Goal: Task Accomplishment & Management: Complete application form

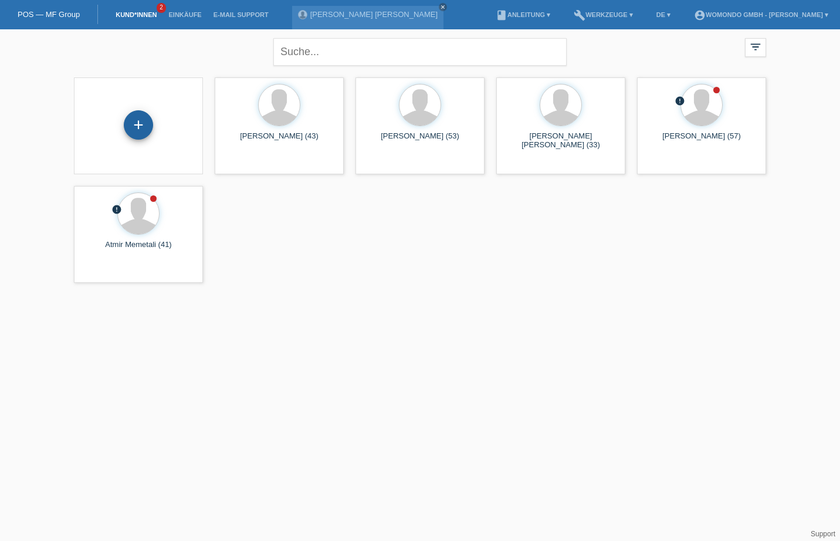
click at [142, 127] on div "+" at bounding box center [138, 124] width 29 height 29
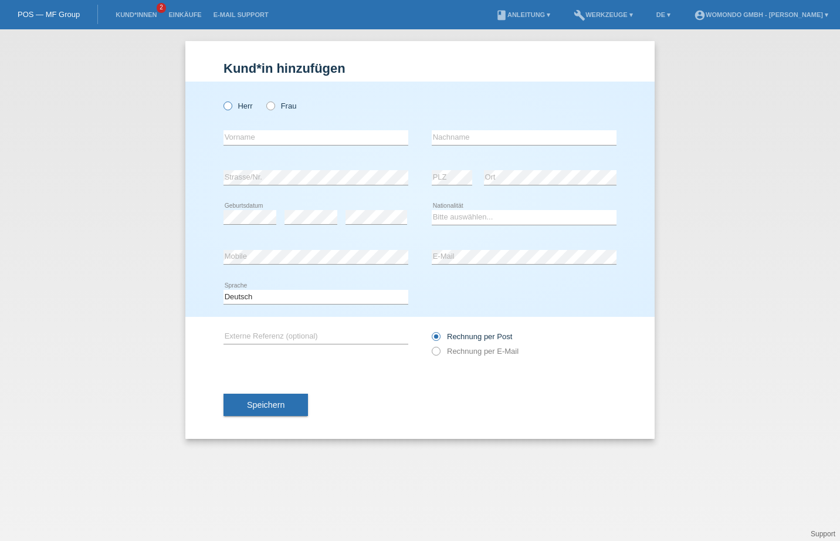
click at [233, 106] on label "Herr" at bounding box center [237, 105] width 29 height 9
click at [231, 106] on input "Herr" at bounding box center [227, 105] width 8 height 8
radio input "true"
paste input "[PERSON_NAME]"
type input "[PERSON_NAME]"
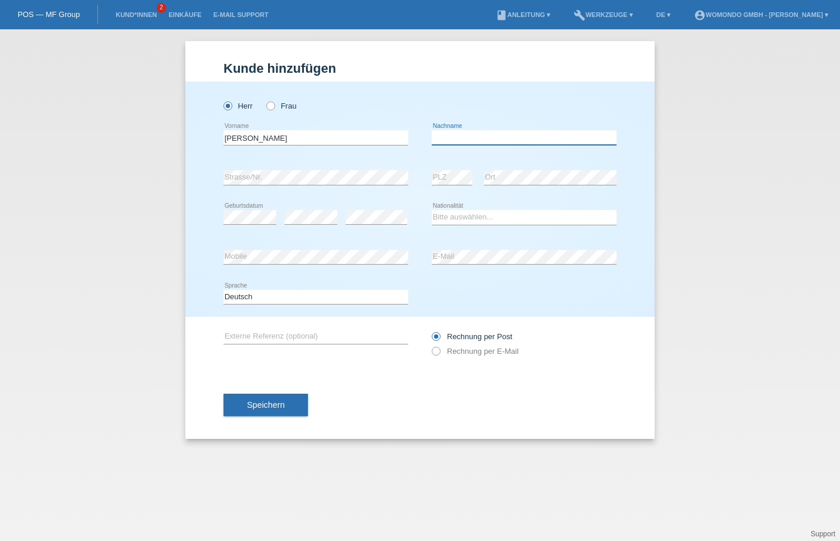
paste input "[PERSON_NAME]"
type input "[PERSON_NAME]"
select select "CH"
click at [266, 407] on span "Speichern" at bounding box center [266, 404] width 38 height 9
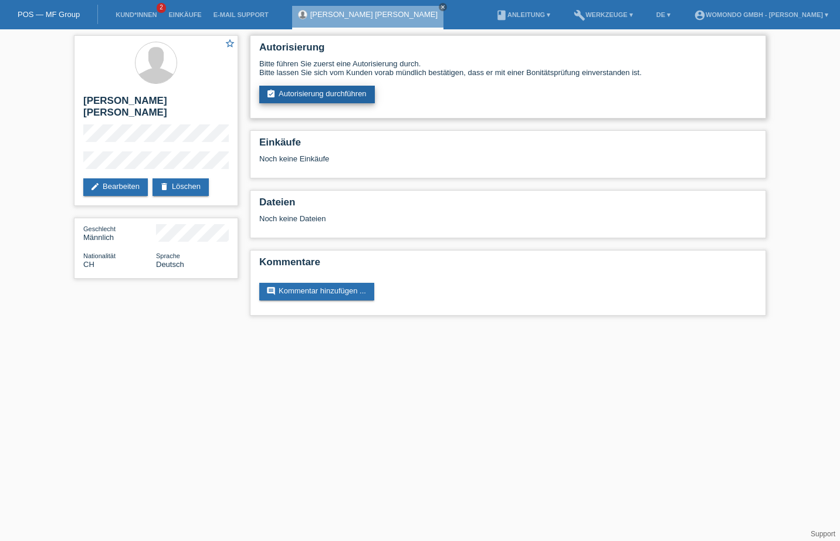
click at [351, 96] on link "assignment_turned_in Autorisierung durchführen" at bounding box center [316, 95] width 115 height 18
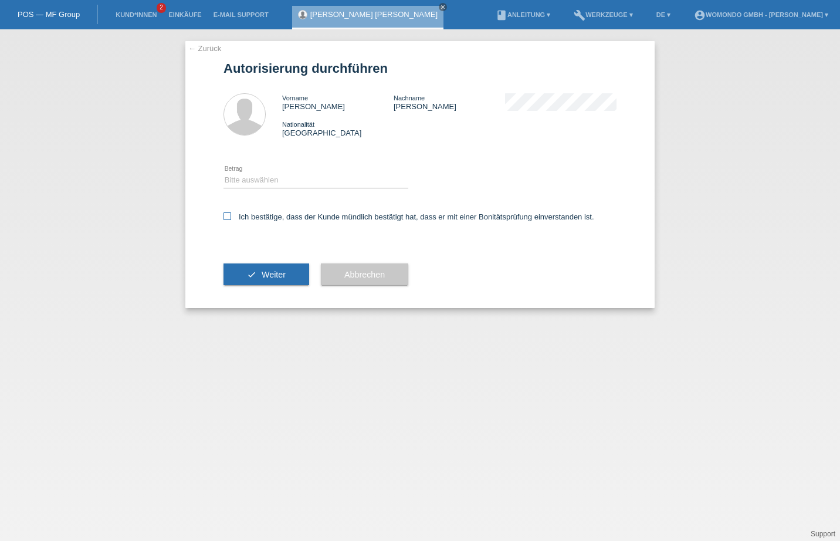
click at [232, 217] on label "Ich bestätige, dass der Kunde mündlich bestätigt hat, dass er mit einer Bonität…" at bounding box center [408, 216] width 371 height 9
click at [231, 217] on input "Ich bestätige, dass der Kunde mündlich bestätigt hat, dass er mit einer Bonität…" at bounding box center [227, 216] width 8 height 8
checkbox input "true"
click at [292, 275] on button "check Weiter" at bounding box center [266, 274] width 86 height 22
select select "3"
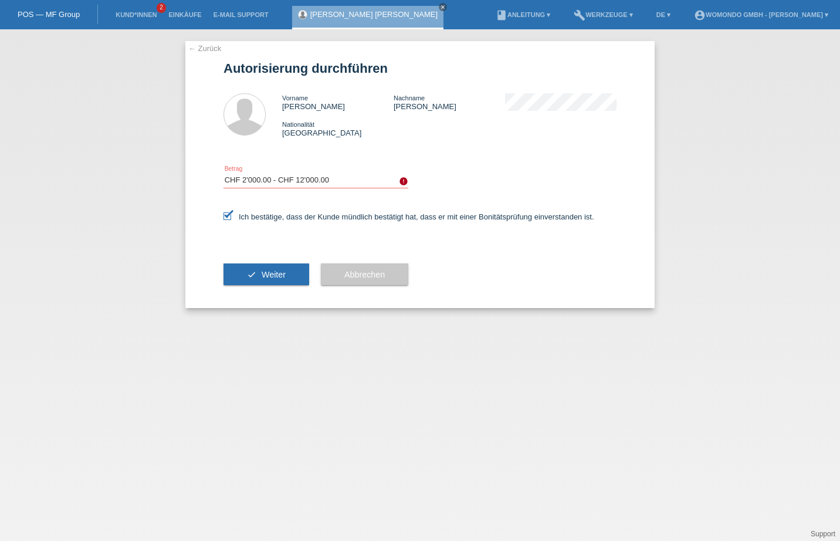
click at [269, 274] on span "Weiter" at bounding box center [273, 274] width 24 height 9
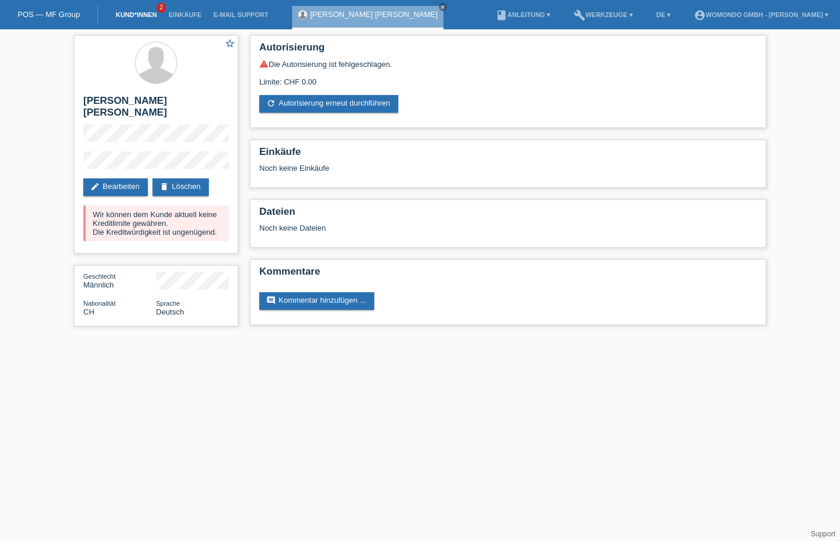
click at [128, 16] on link "Kund*innen" at bounding box center [136, 14] width 53 height 7
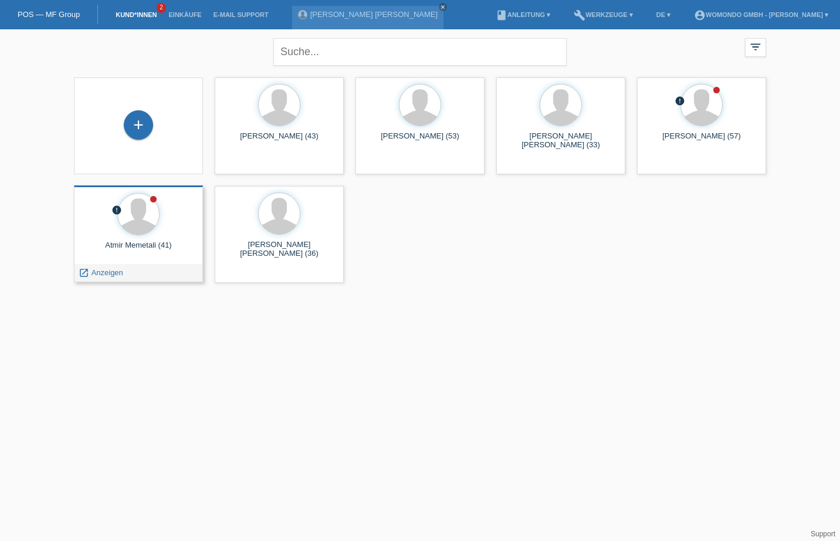
click at [151, 248] on div "Atmir Memetali (41)" at bounding box center [138, 249] width 110 height 19
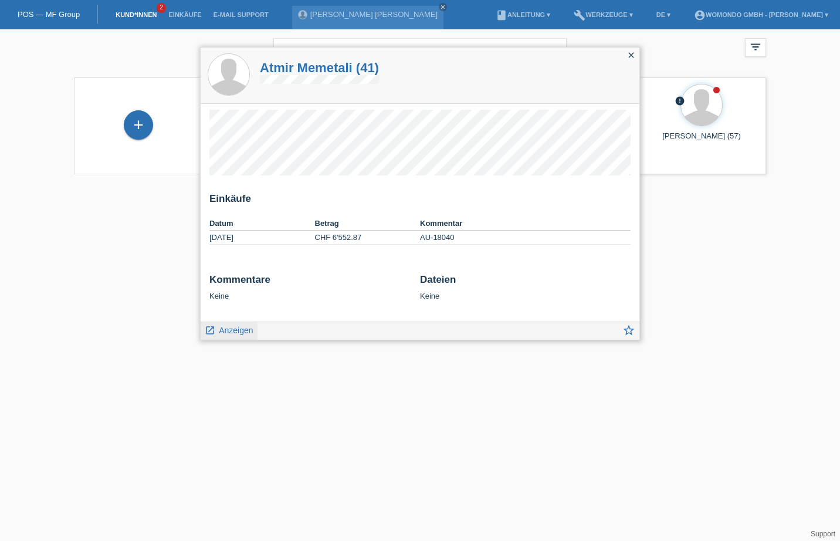
click at [232, 331] on span "Anzeigen" at bounding box center [236, 329] width 34 height 9
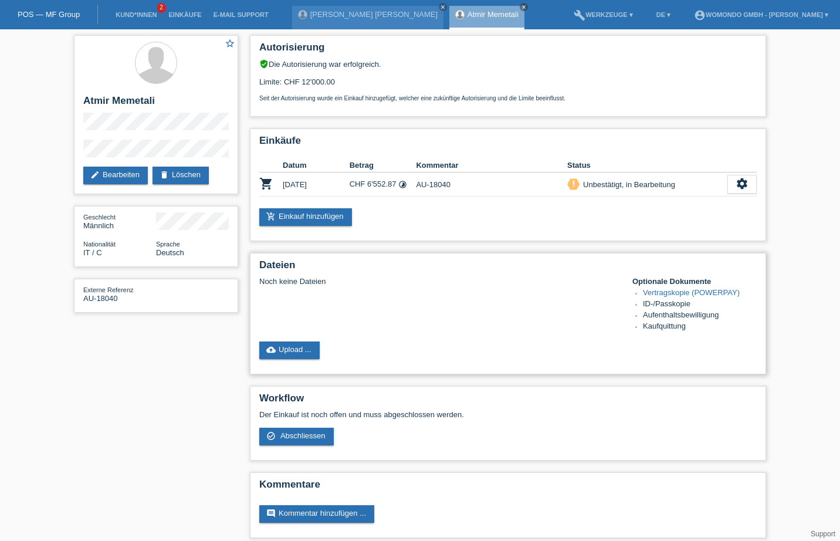
click at [680, 294] on link "Vertragskopie (POWERPAY)" at bounding box center [691, 292] width 97 height 9
click at [104, 173] on link "edit Bearbeiten" at bounding box center [115, 176] width 64 height 18
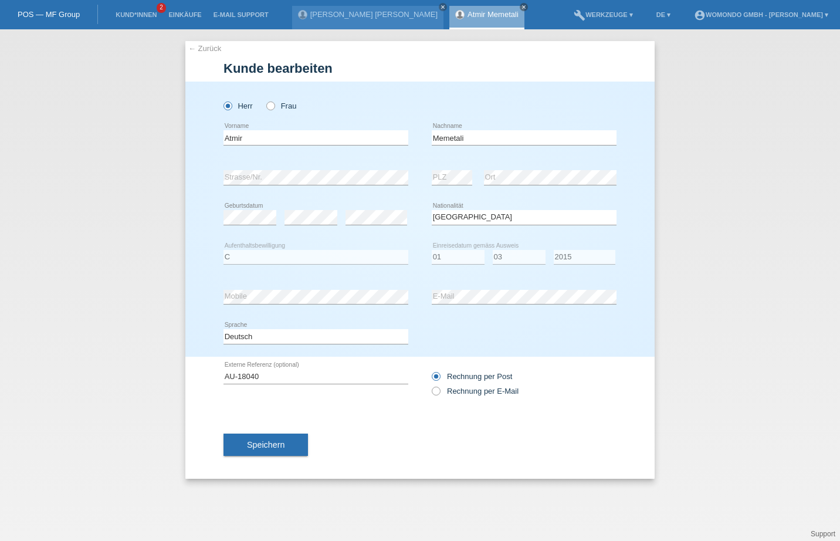
select select "IT"
select select "C"
select select "01"
select select "03"
select select "2015"
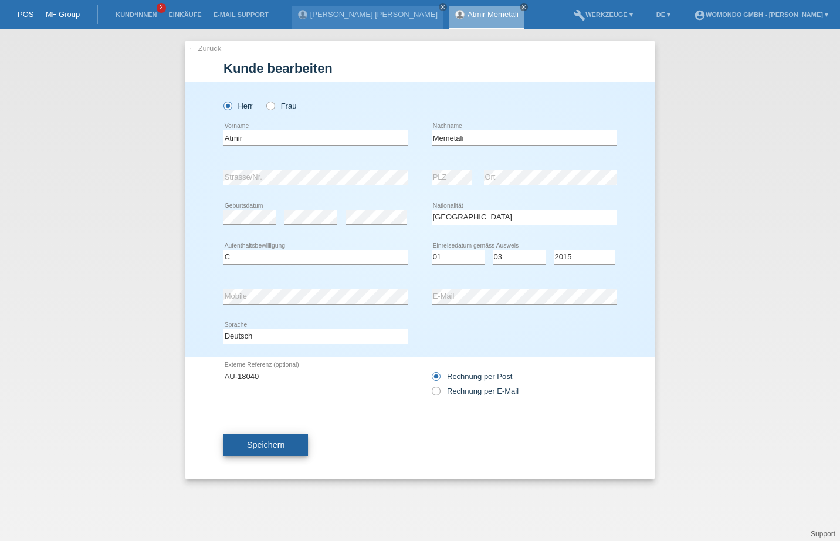
click at [269, 447] on span "Speichern" at bounding box center [266, 444] width 38 height 9
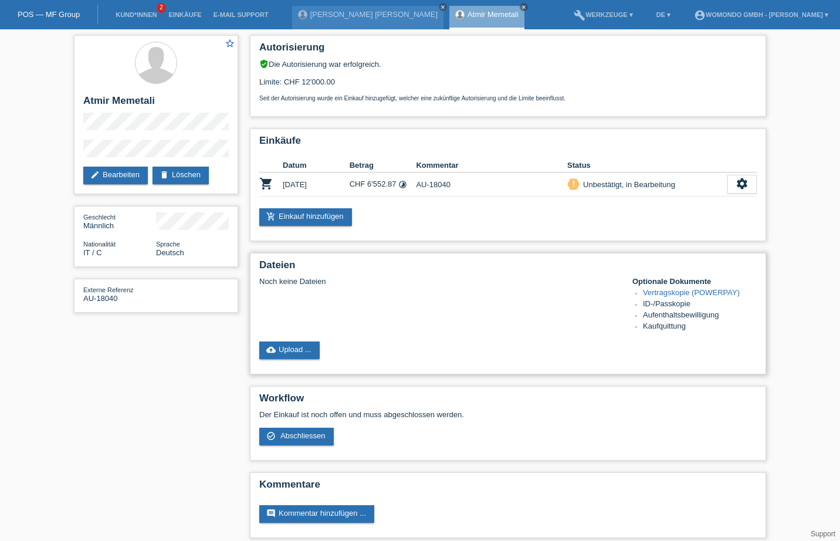
click at [689, 293] on link "Vertragskopie (POWERPAY)" at bounding box center [691, 292] width 97 height 9
click at [138, 16] on link "Kund*innen" at bounding box center [136, 14] width 53 height 7
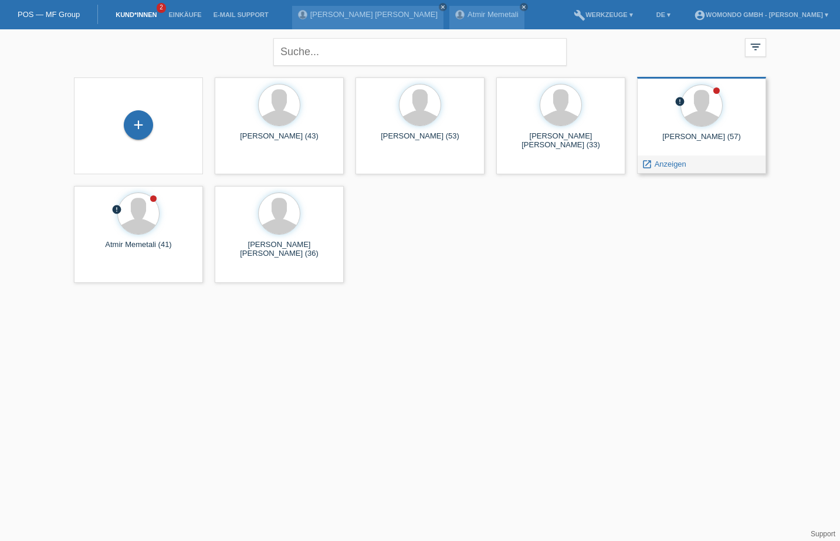
click at [717, 136] on div "Markus Kunz (57)" at bounding box center [701, 141] width 110 height 19
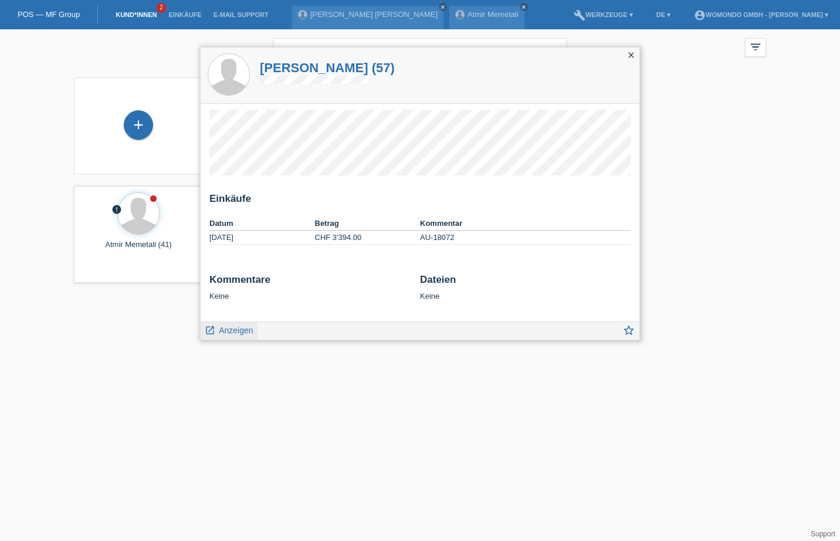
click at [240, 330] on span "Anzeigen" at bounding box center [236, 329] width 34 height 9
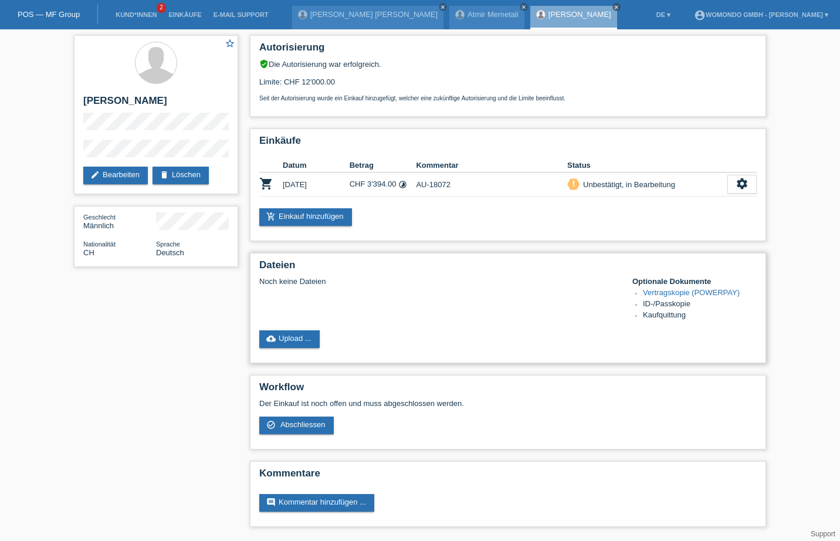
click at [679, 294] on link "Vertragskopie (POWERPAY)" at bounding box center [691, 292] width 97 height 9
click at [127, 17] on link "Kund*innen" at bounding box center [136, 14] width 53 height 7
